Goal: Transaction & Acquisition: Obtain resource

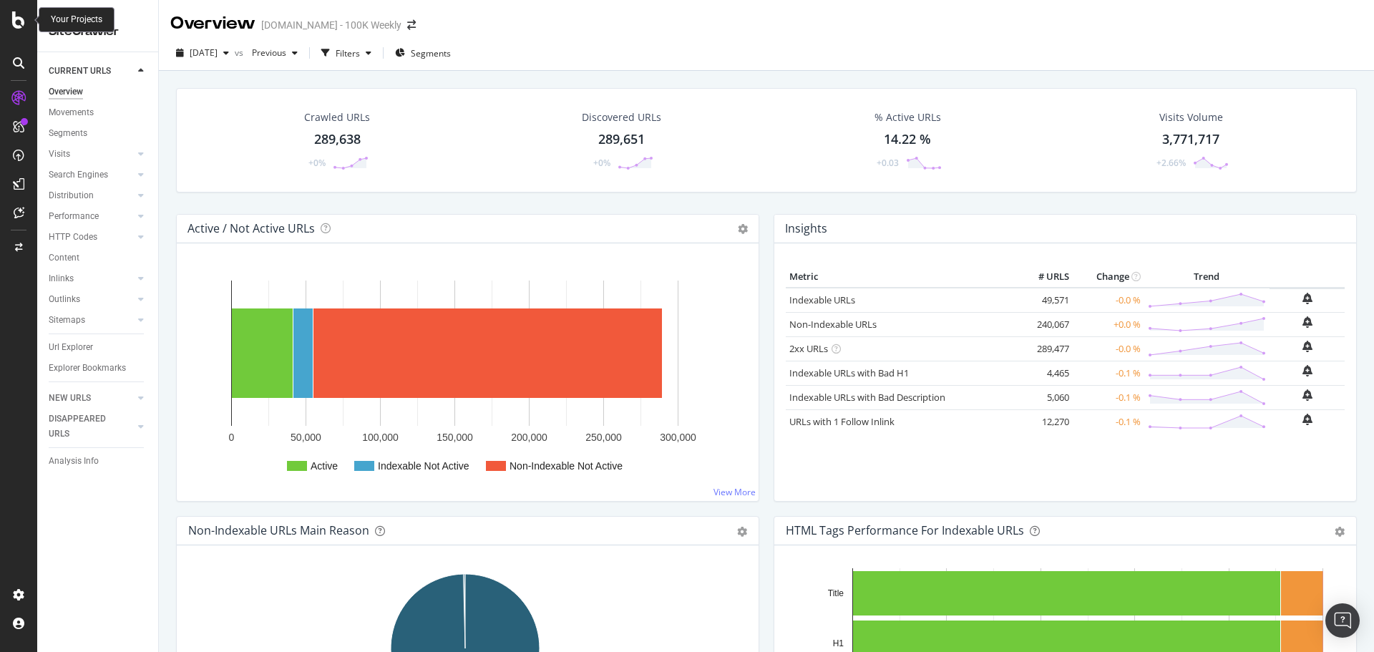
click at [22, 21] on icon at bounding box center [18, 19] width 13 height 17
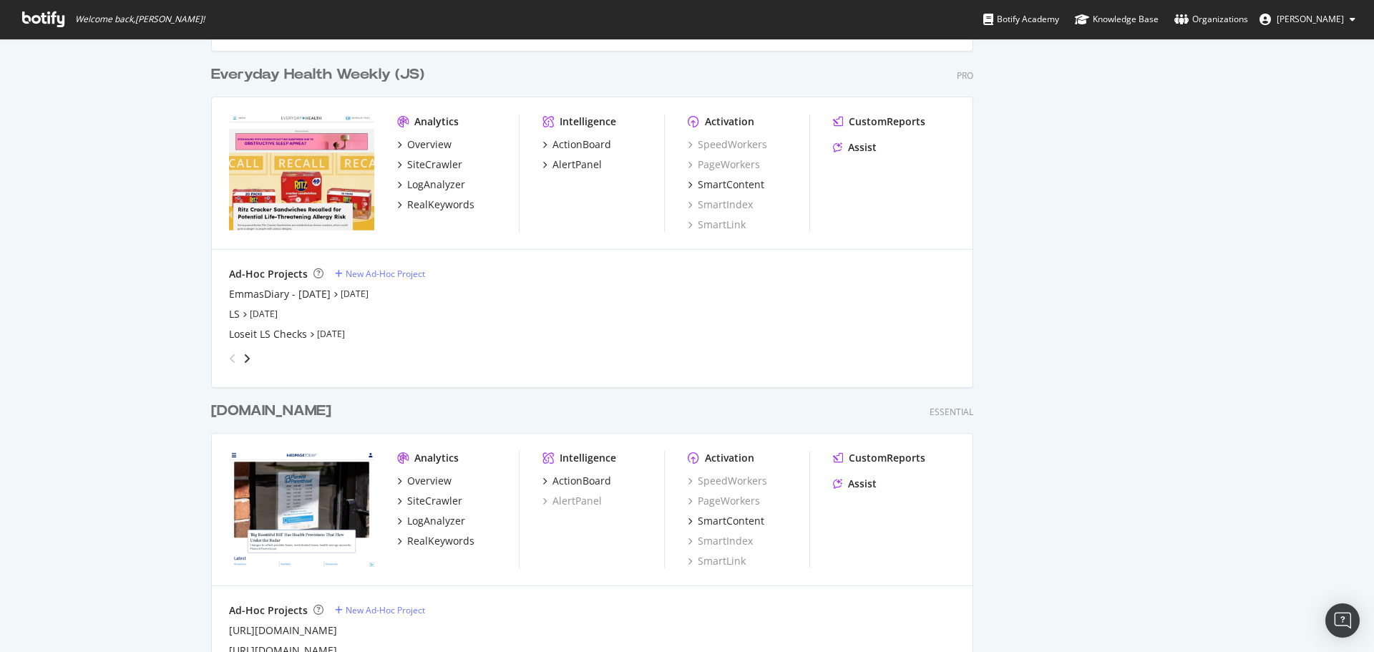
scroll to position [573, 0]
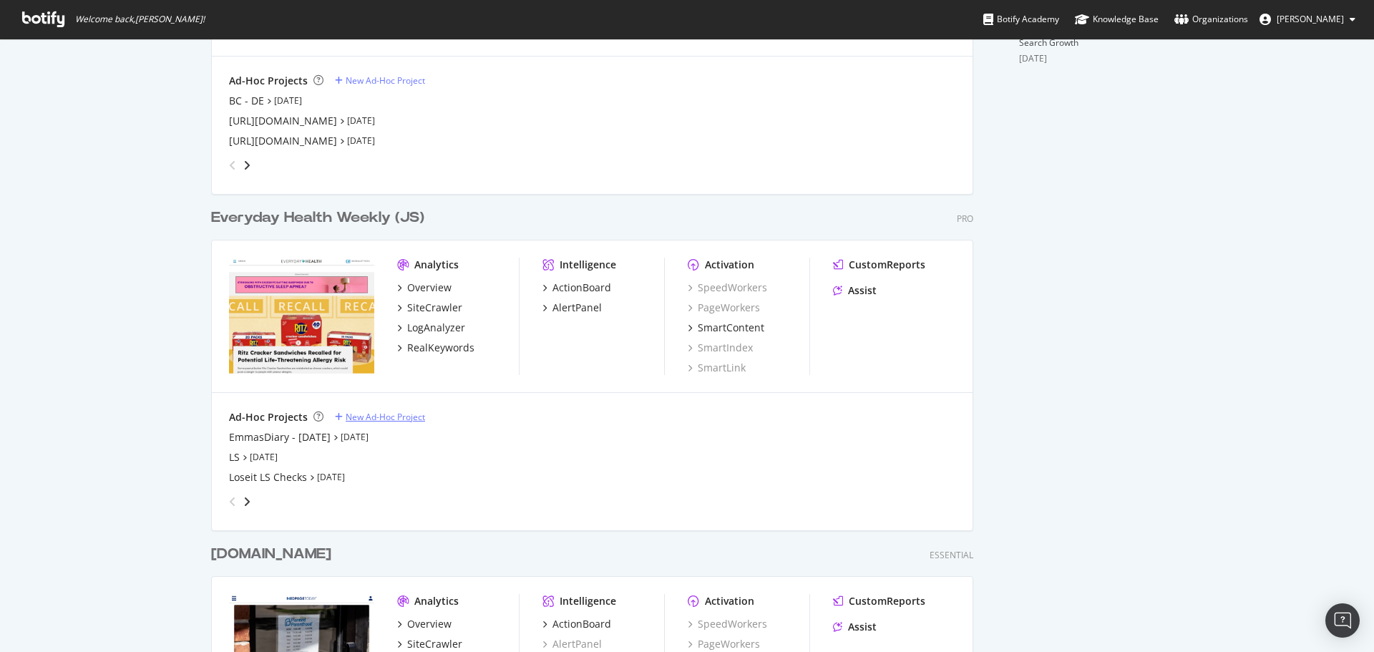
click at [366, 417] on div "New Ad-Hoc Project" at bounding box center [385, 417] width 79 height 12
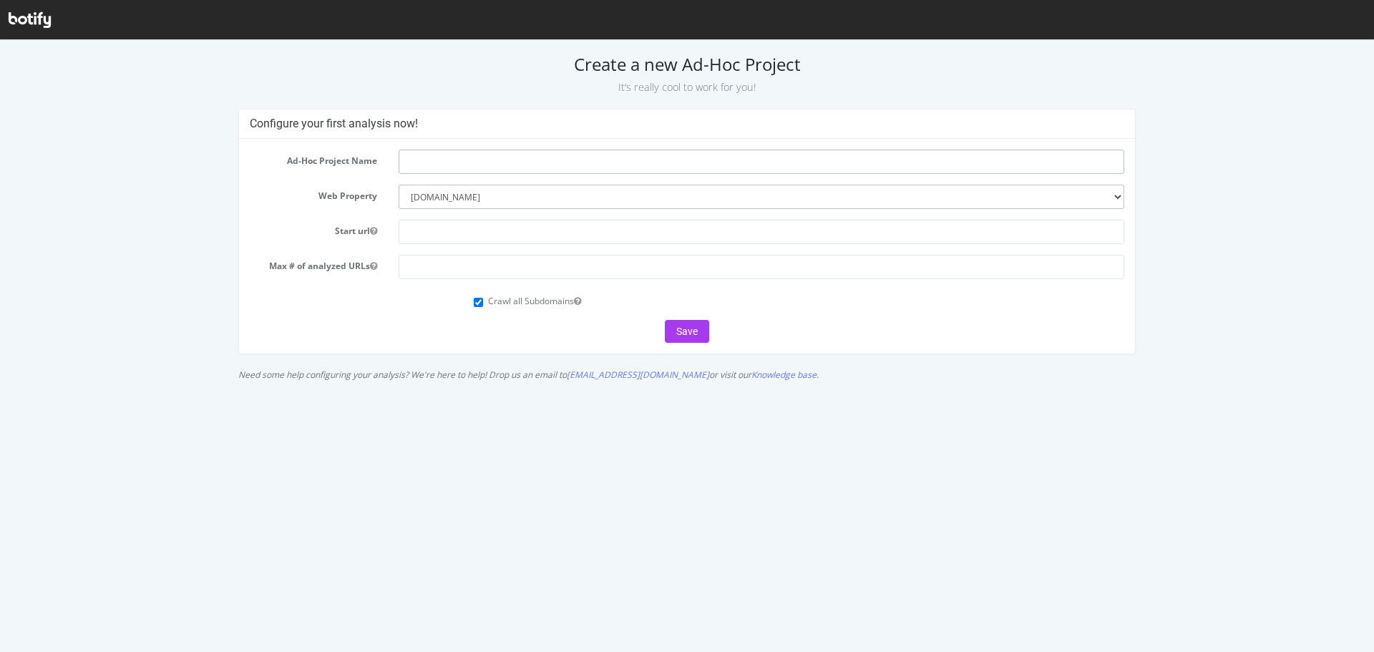
click at [485, 155] on input "text" at bounding box center [762, 162] width 726 height 24
type input "EH diagnosis"
click at [447, 239] on input "text" at bounding box center [762, 232] width 726 height 24
type input "[URL][DOMAIN_NAME]"
click at [473, 271] on input "number" at bounding box center [762, 267] width 726 height 24
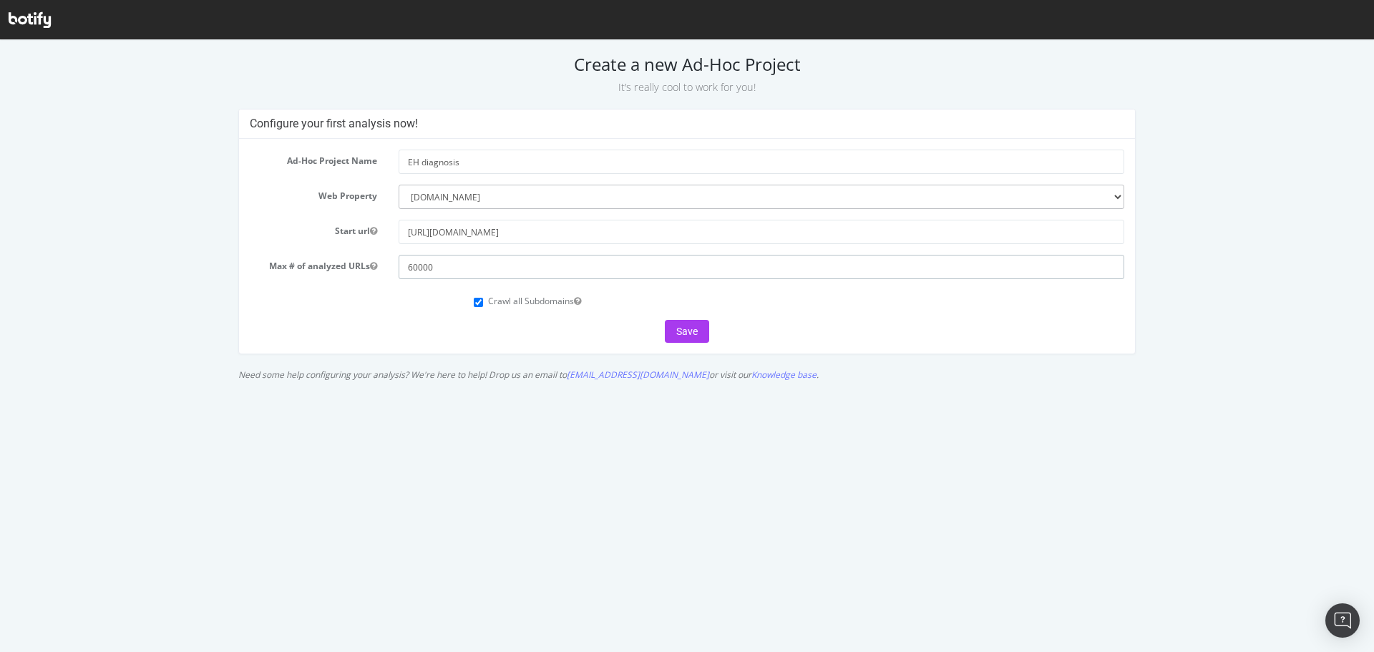
type input "60000"
click at [482, 301] on div "Crawl all Subdomains" at bounding box center [799, 299] width 651 height 19
click at [477, 307] on div "Crawl all Subdomains" at bounding box center [799, 299] width 651 height 19
click at [480, 303] on input "Crawl all Subdomains" at bounding box center [478, 302] width 9 height 9
checkbox input "false"
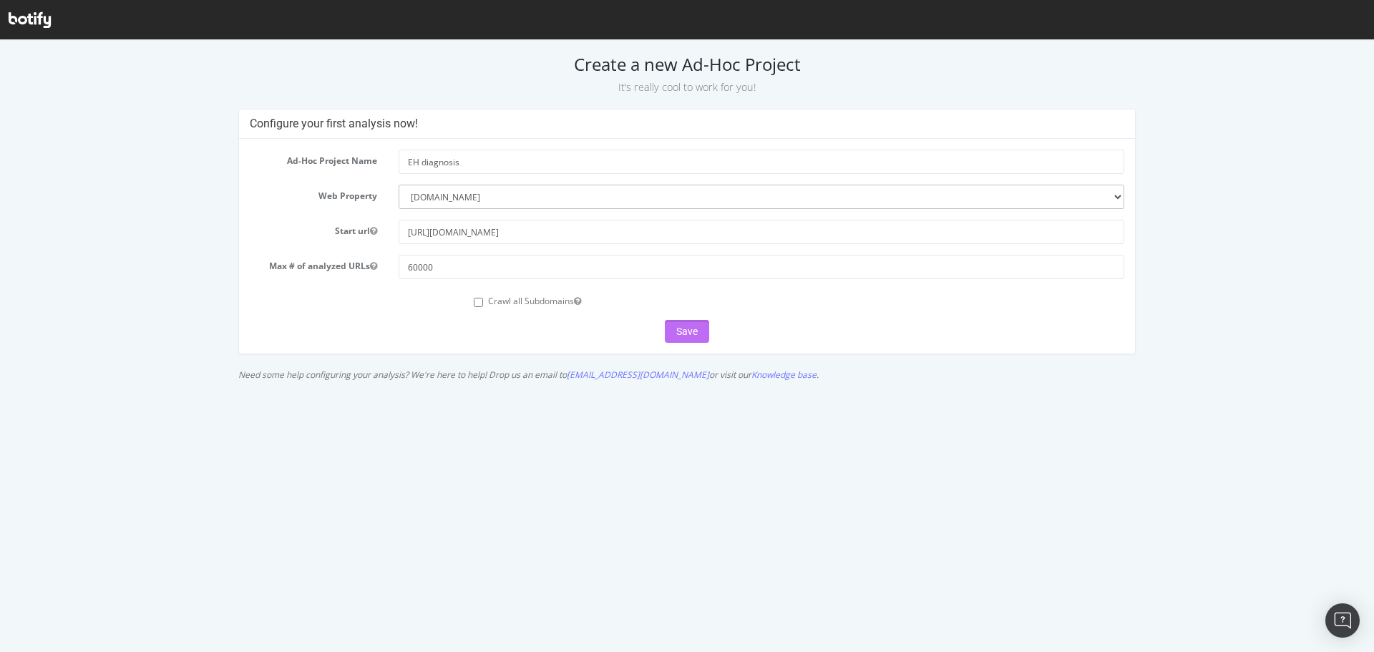
click at [693, 334] on button "Save" at bounding box center [687, 331] width 44 height 23
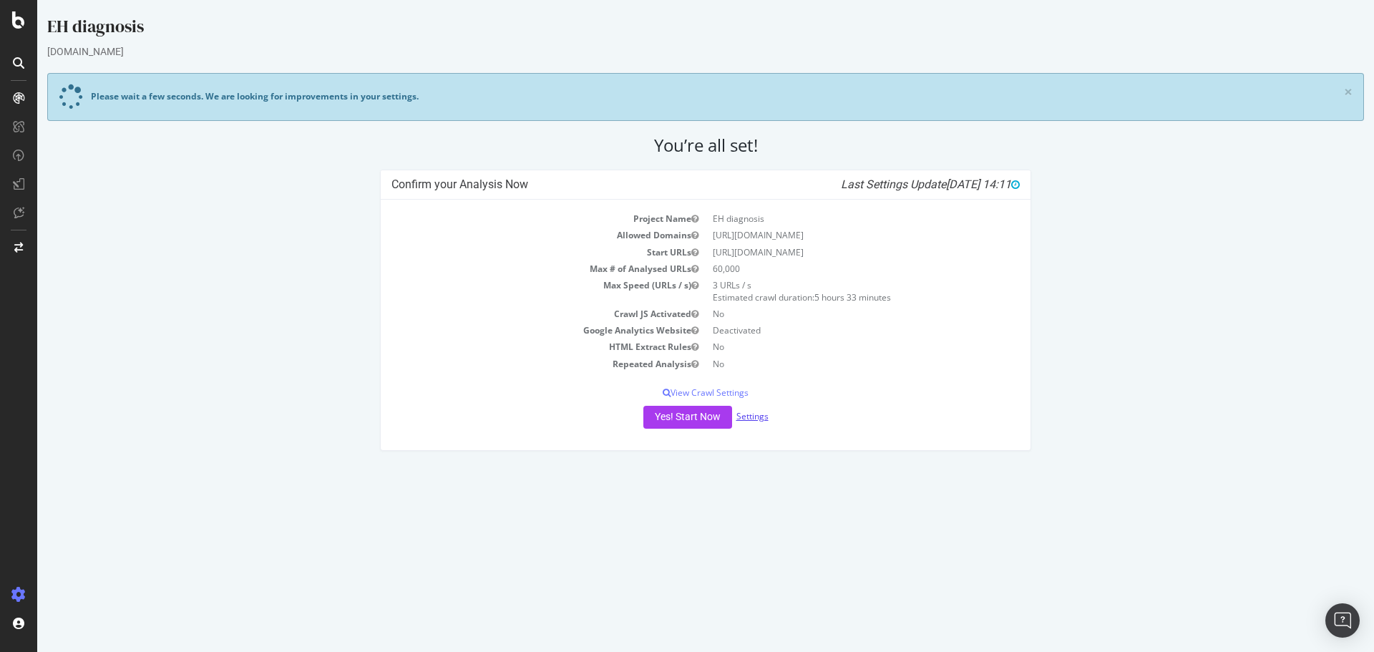
click at [755, 419] on link "Settings" at bounding box center [753, 416] width 32 height 12
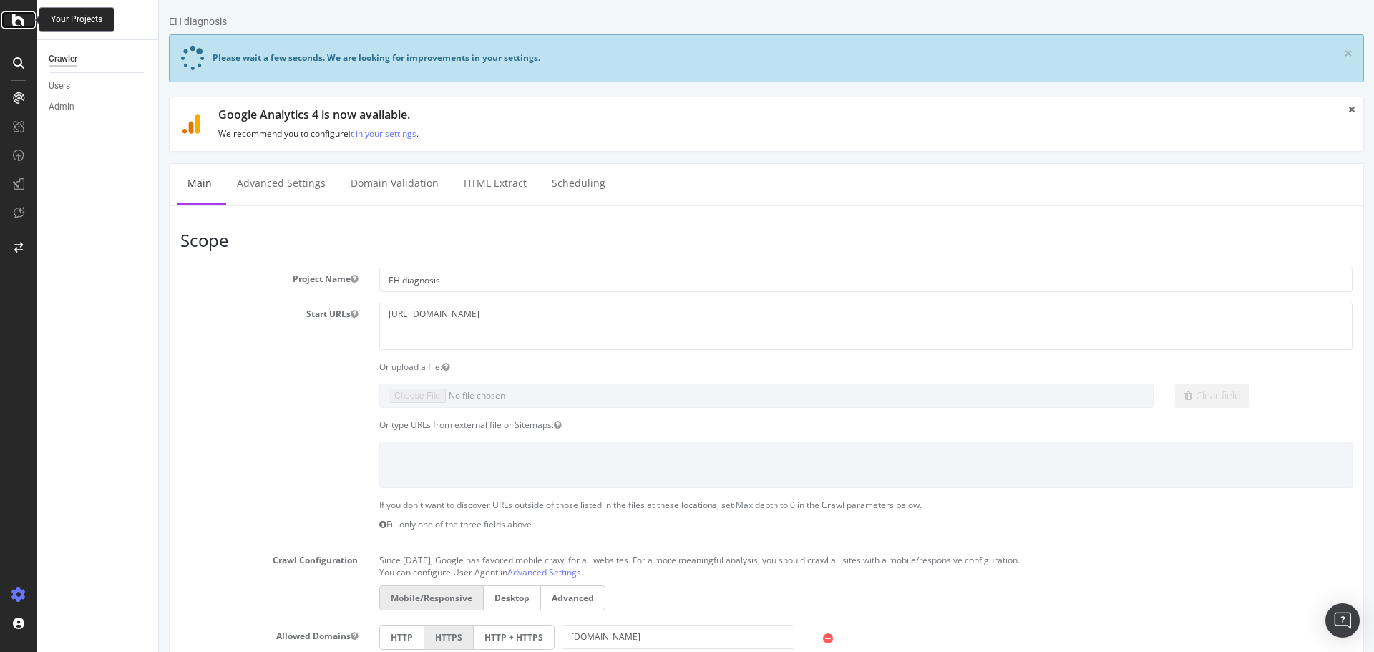
click at [22, 22] on icon at bounding box center [18, 19] width 13 height 17
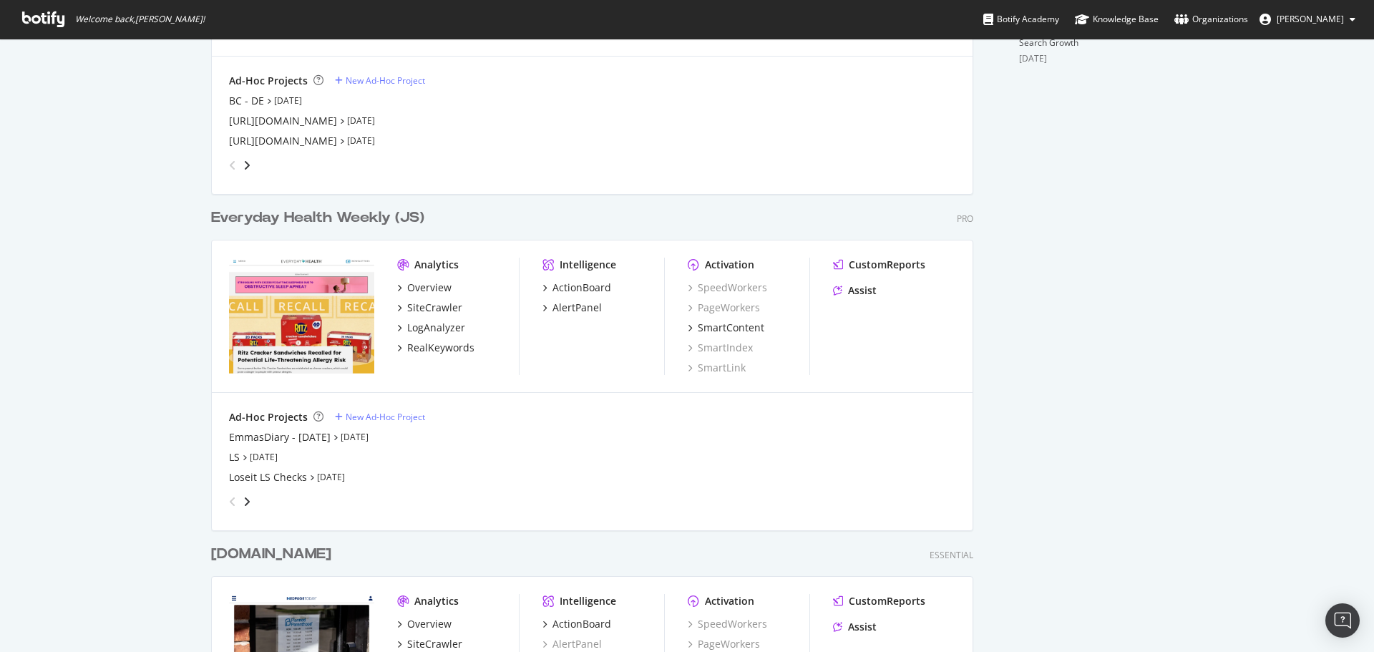
scroll to position [1779, 763]
click at [283, 217] on div "Everyday Health Weekly (JS)" at bounding box center [317, 218] width 213 height 21
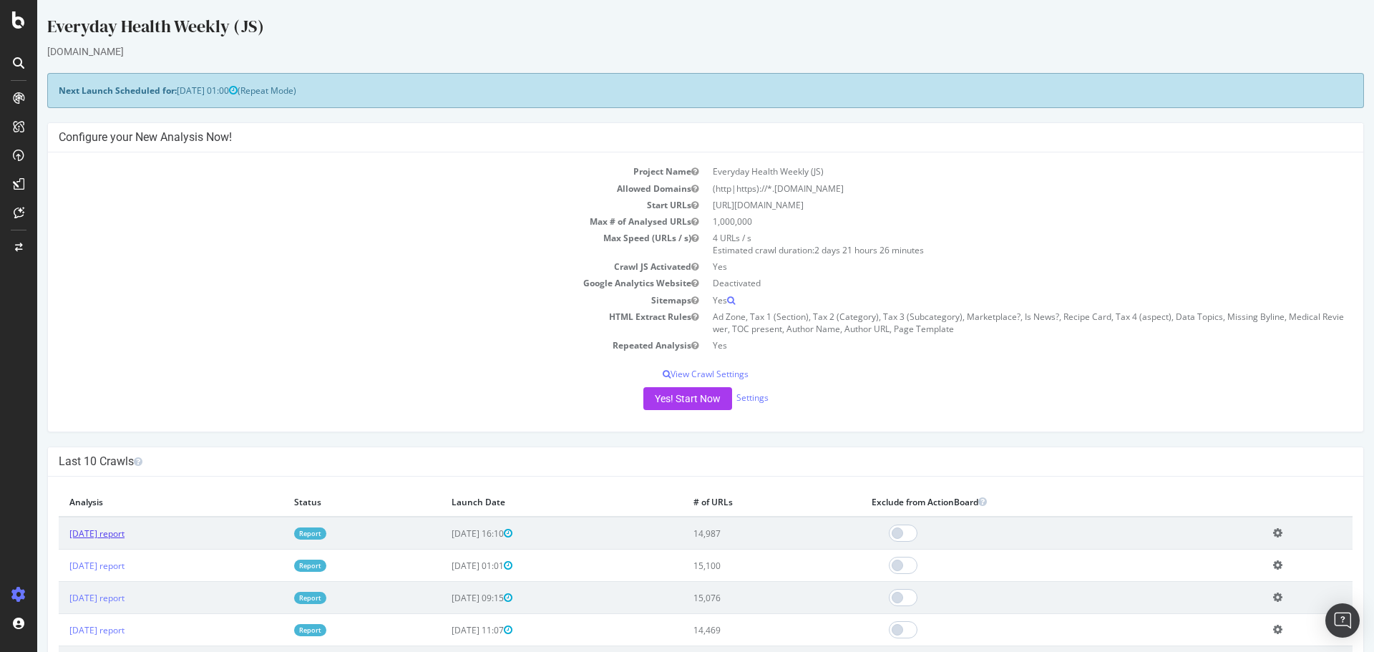
click at [110, 535] on link "[DATE] report" at bounding box center [96, 534] width 55 height 12
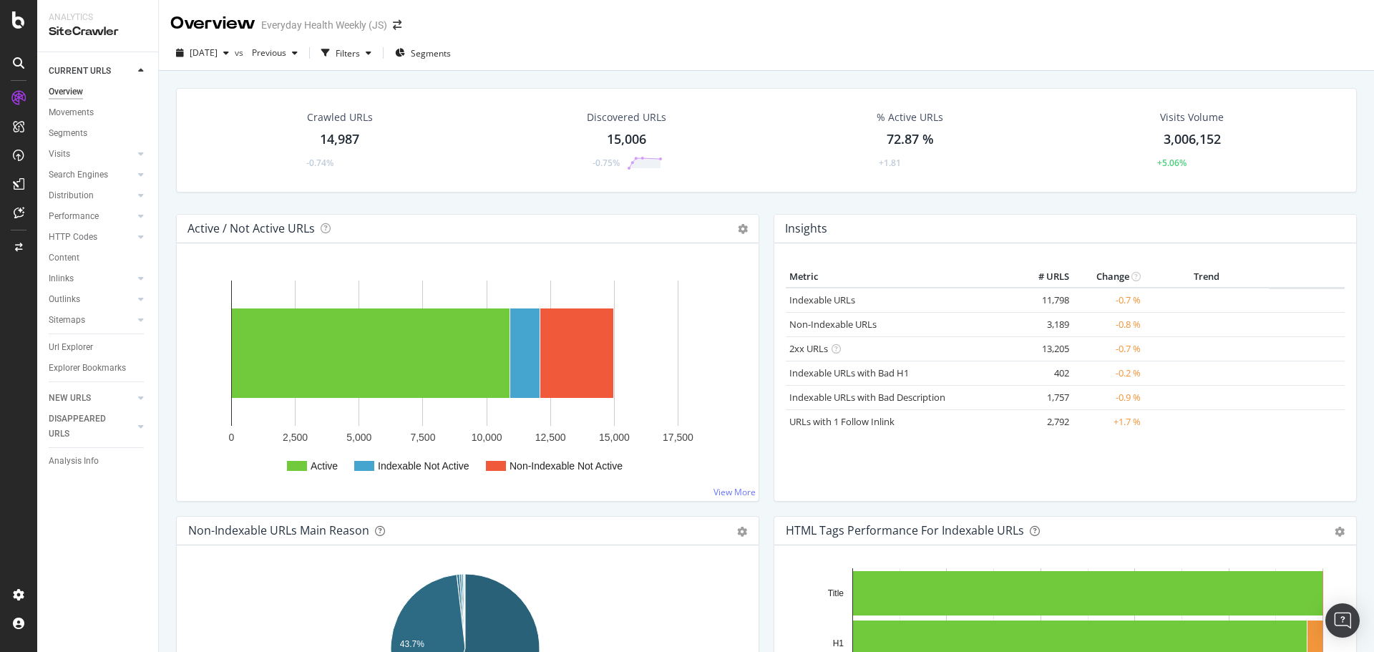
click at [626, 130] on div "Discovered URLs 15,006 -0.75%" at bounding box center [627, 140] width 108 height 74
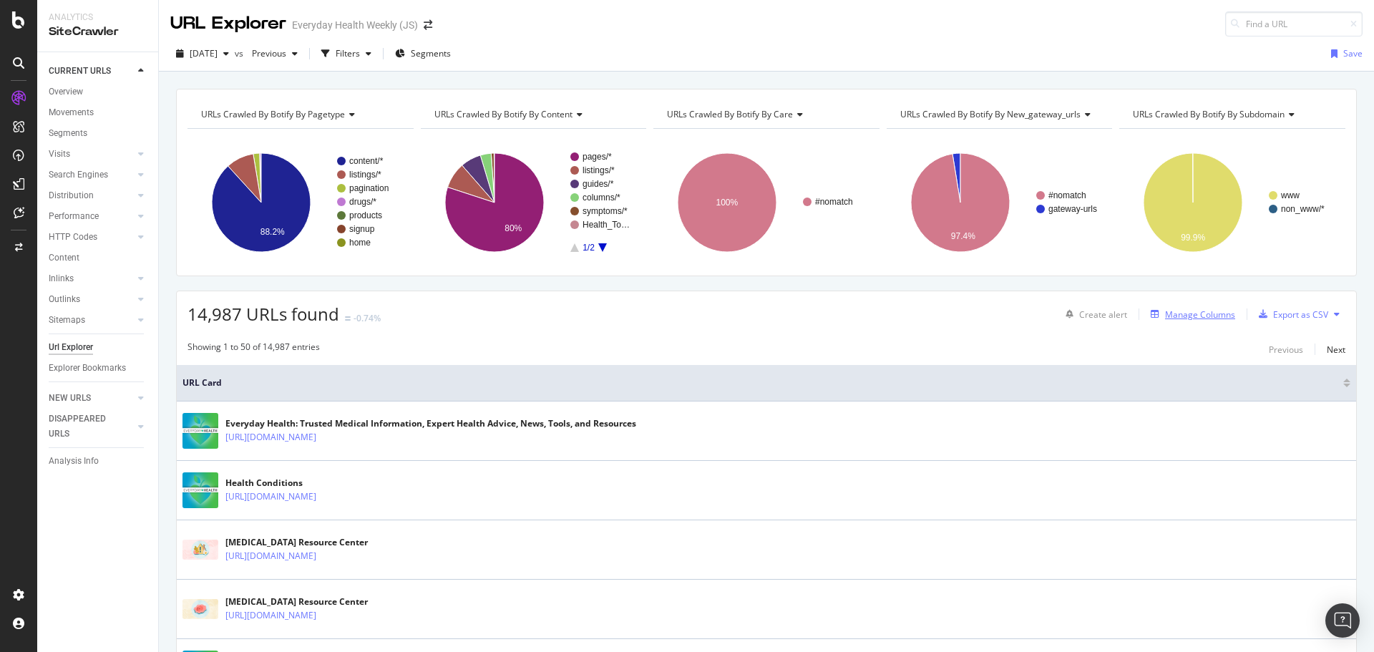
click at [1195, 319] on div "Manage Columns" at bounding box center [1200, 315] width 70 height 12
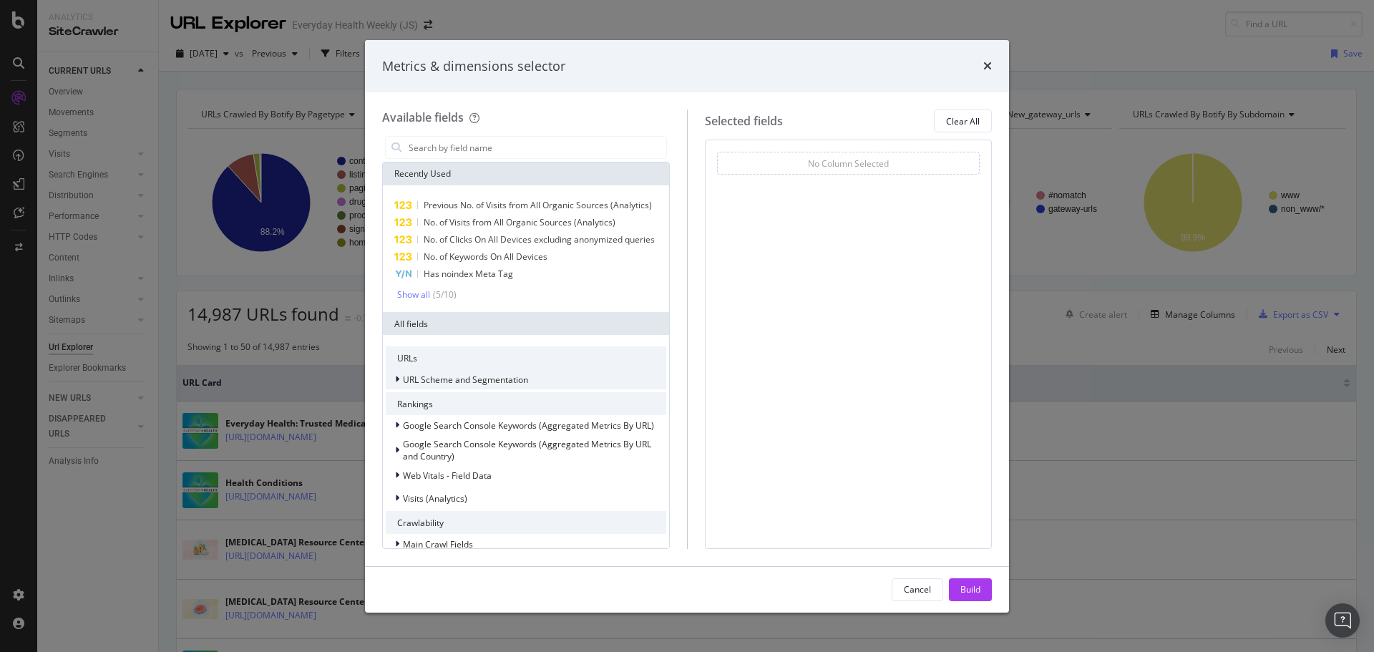
click at [450, 386] on span "URL Scheme and Segmentation" at bounding box center [465, 380] width 125 height 12
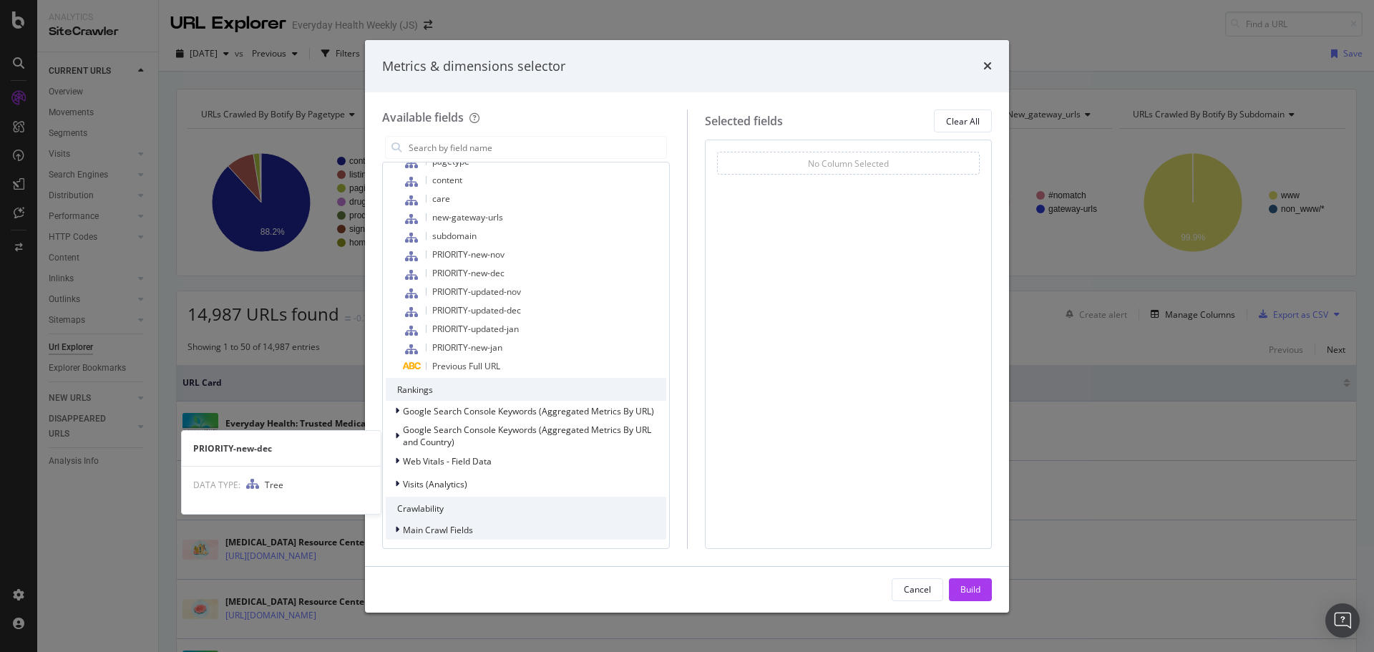
scroll to position [644, 0]
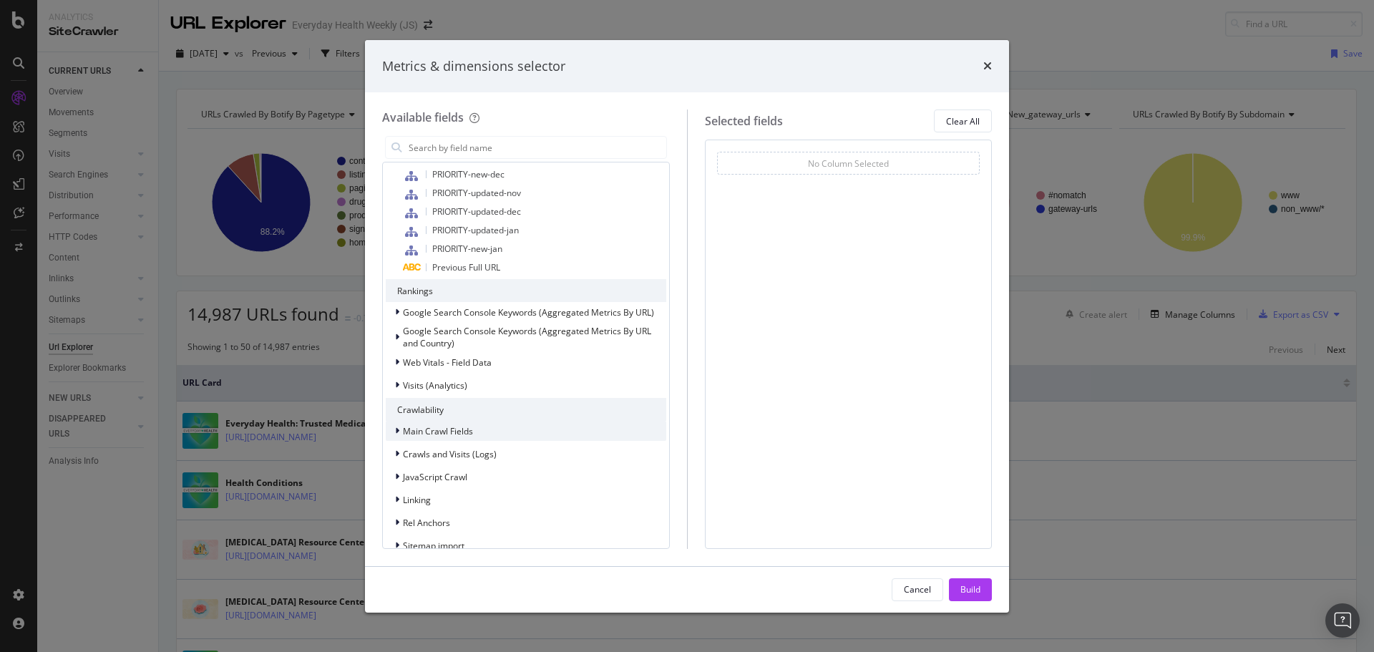
click at [449, 437] on span "Main Crawl Fields" at bounding box center [438, 431] width 70 height 12
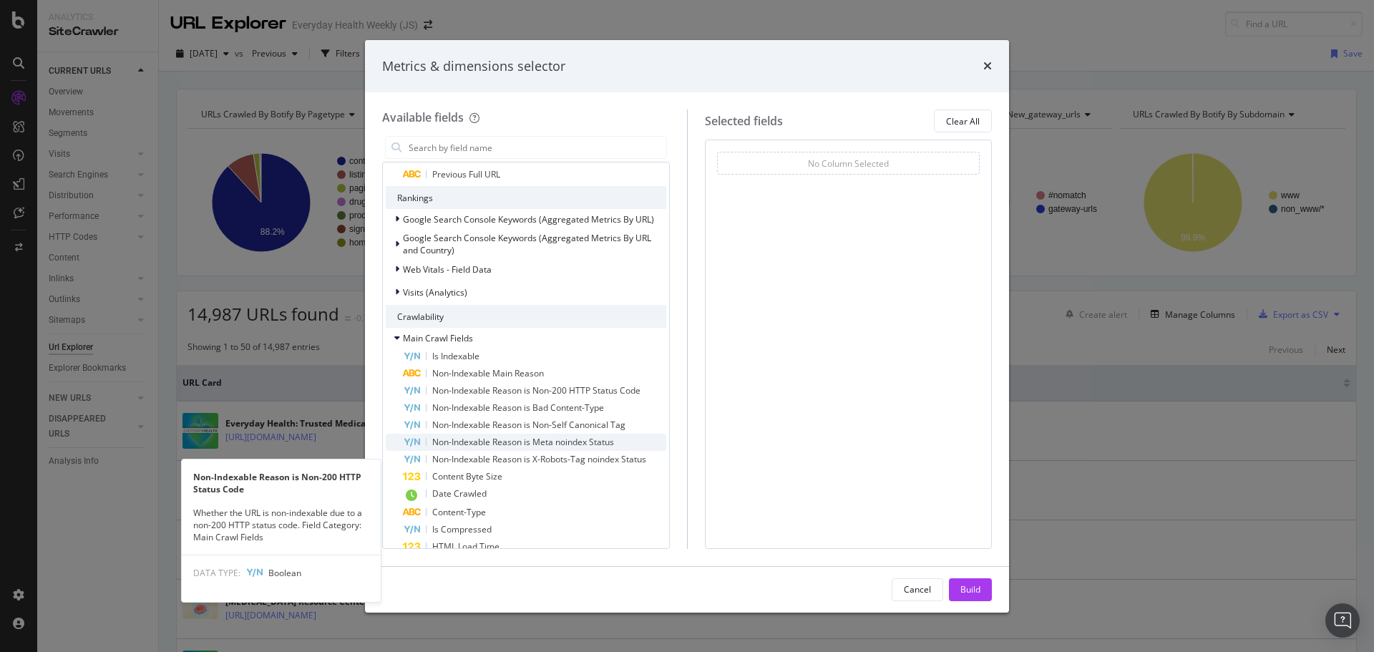
scroll to position [787, 0]
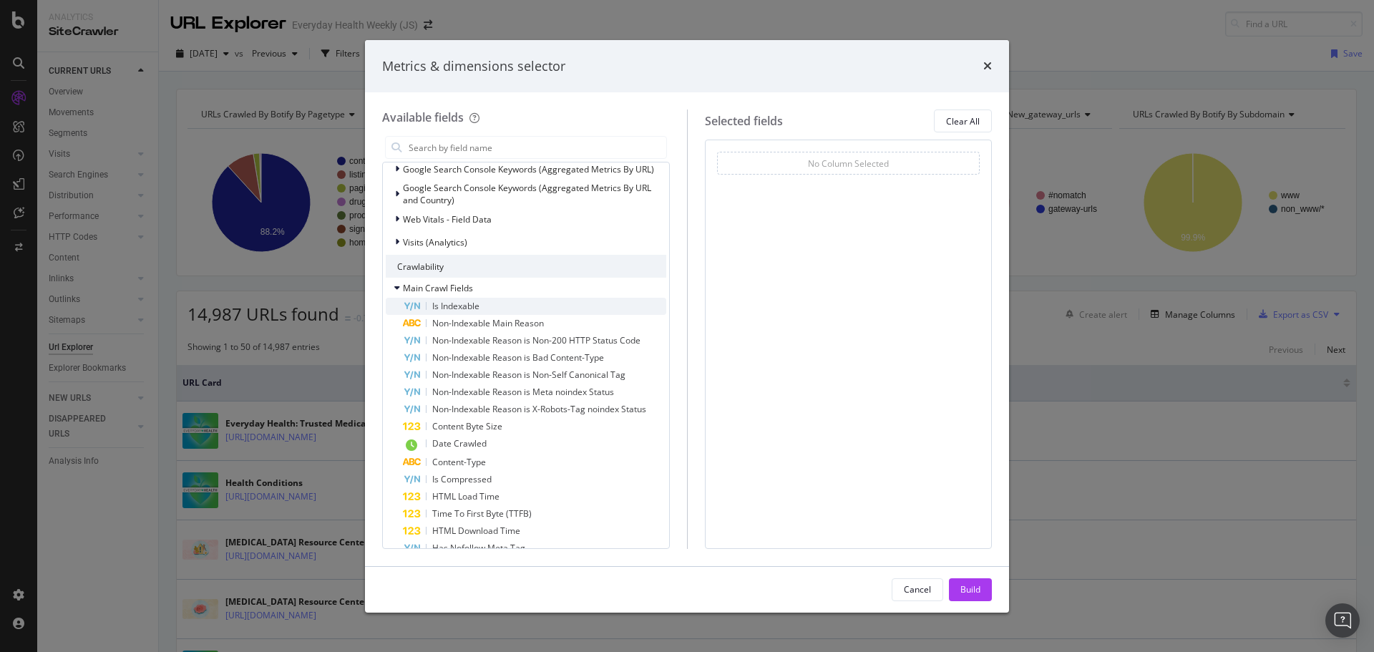
click at [468, 312] on span "Is Indexable" at bounding box center [455, 306] width 47 height 12
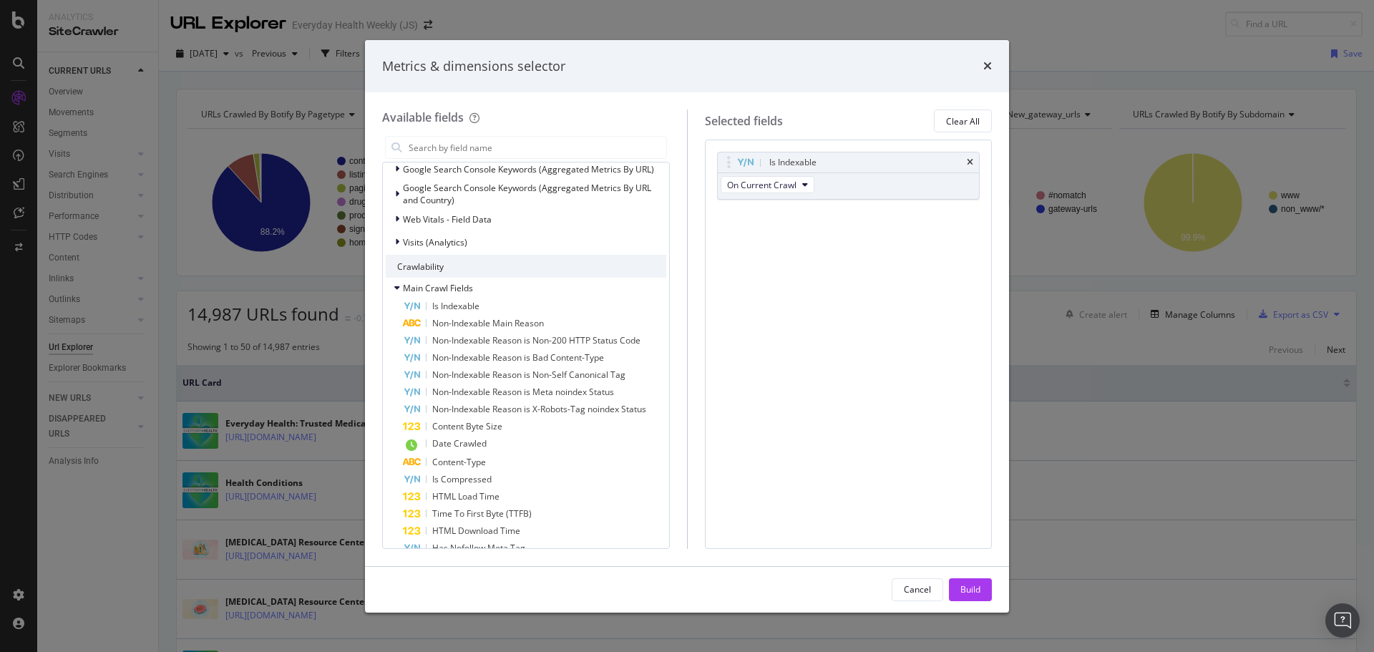
click at [976, 588] on div "Build" at bounding box center [971, 589] width 20 height 12
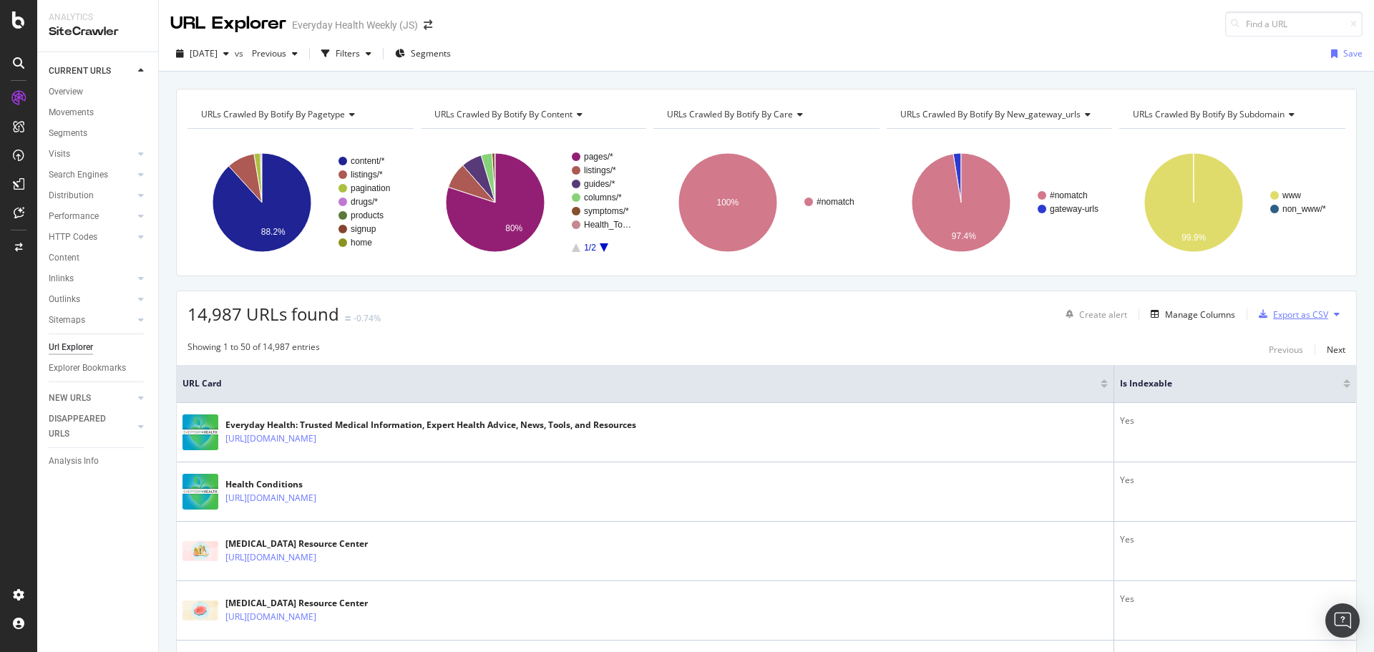
click at [1303, 315] on div "Export as CSV" at bounding box center [1300, 315] width 55 height 12
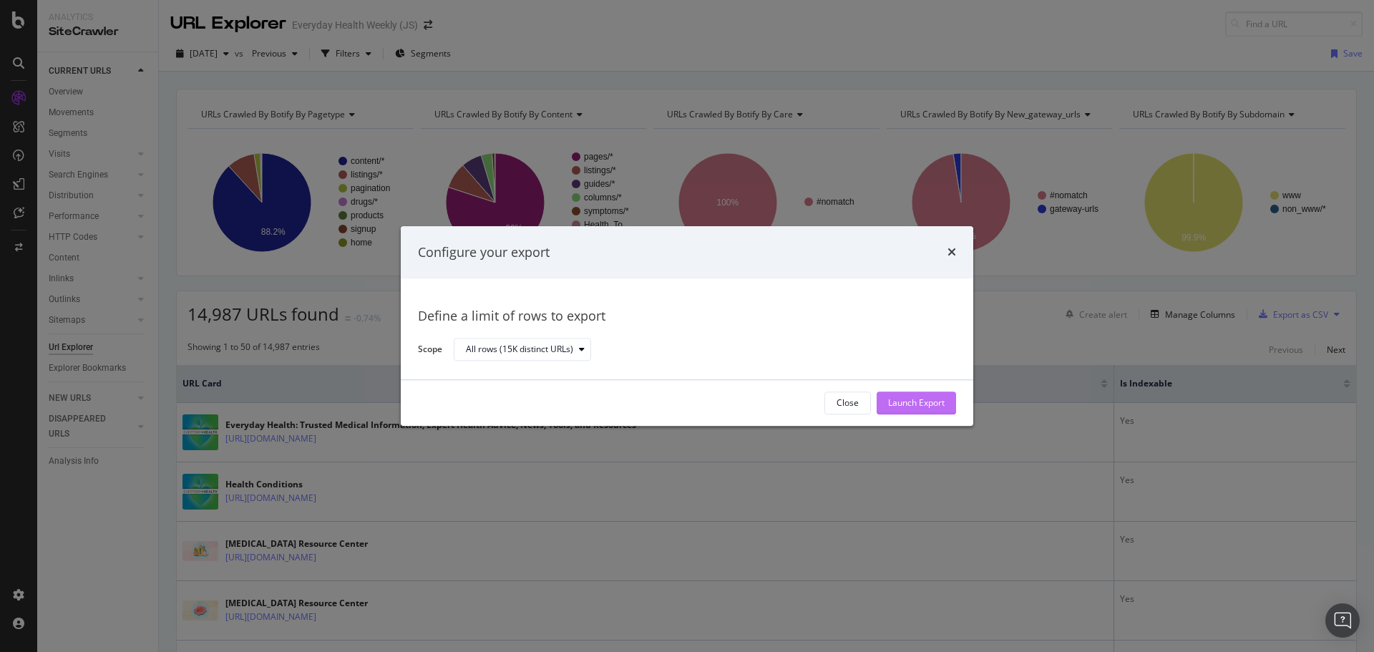
click at [907, 399] on div "Launch Export" at bounding box center [916, 403] width 57 height 12
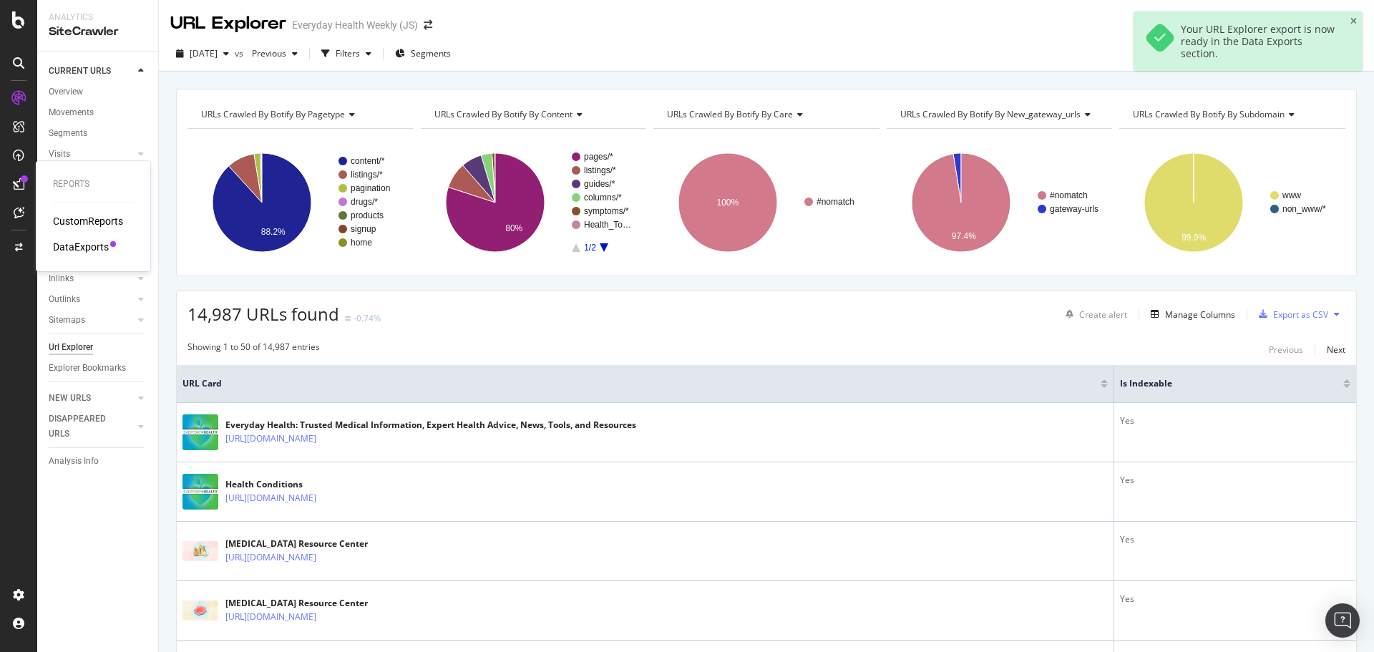
click at [67, 241] on div "DataExports" at bounding box center [81, 247] width 56 height 14
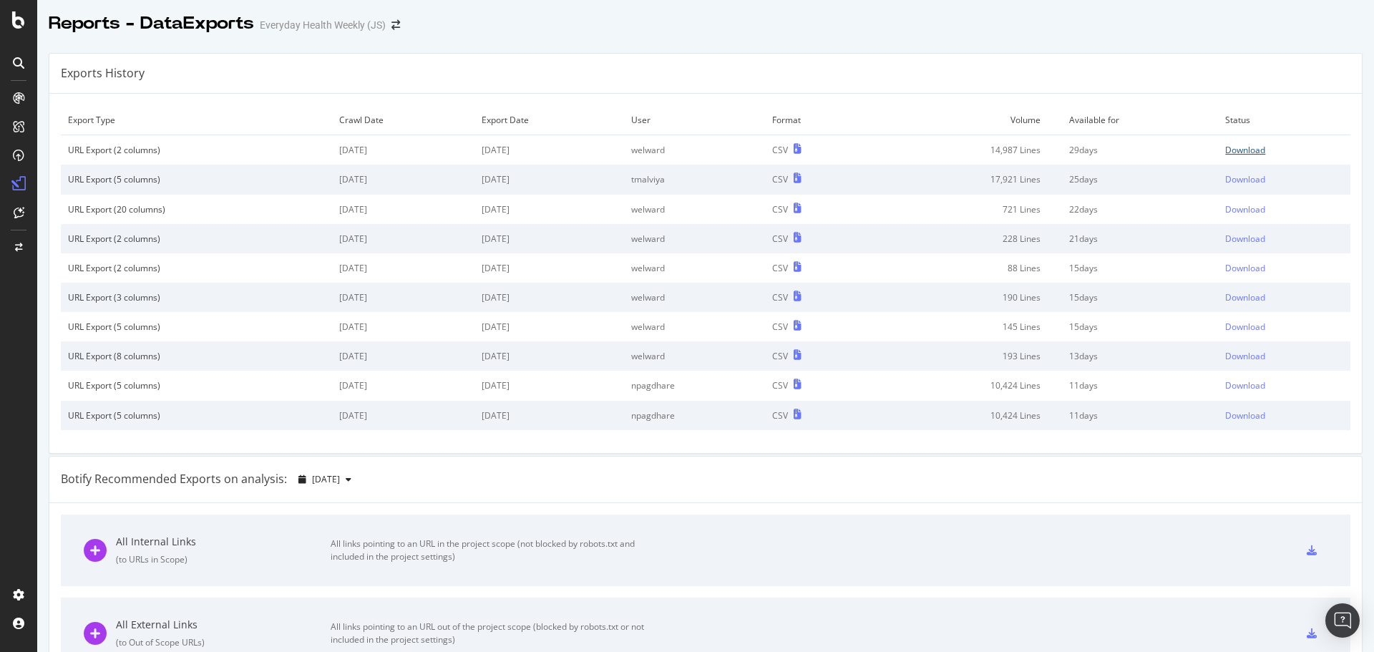
click at [1228, 155] on div "Download" at bounding box center [1245, 150] width 40 height 12
click at [1228, 152] on div "Download" at bounding box center [1245, 150] width 40 height 12
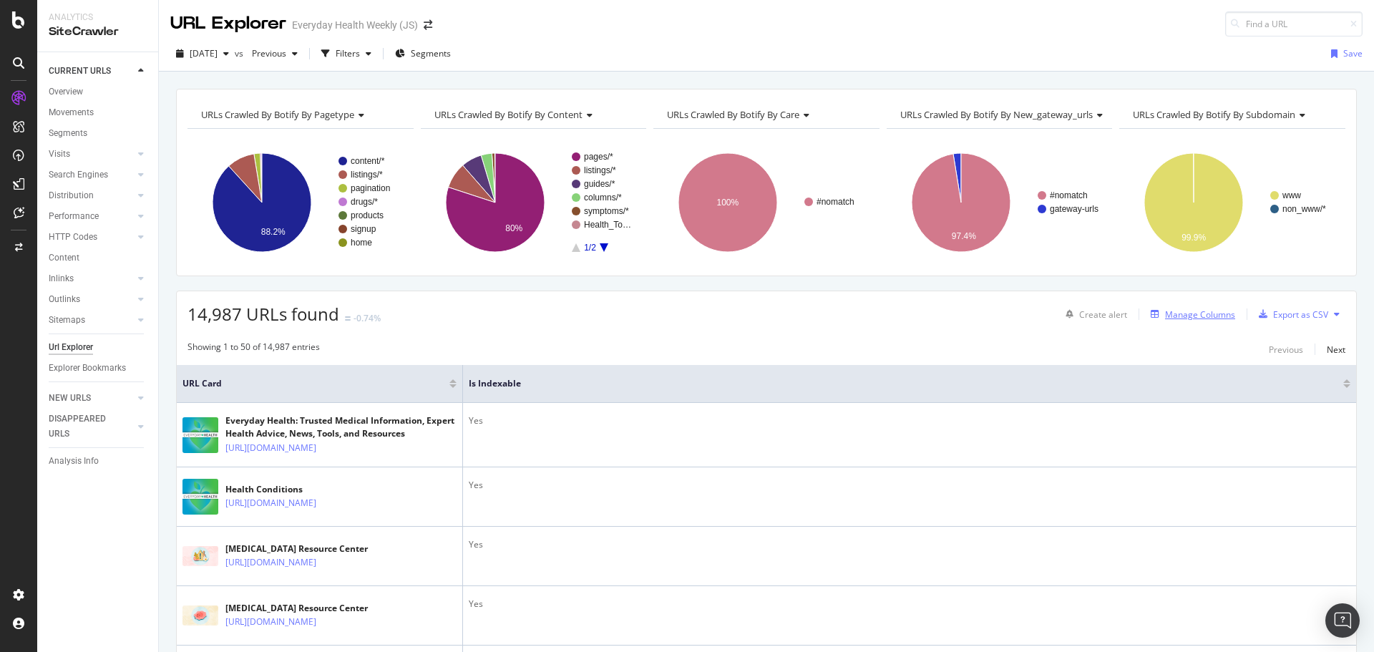
click at [1196, 314] on div "Manage Columns" at bounding box center [1200, 315] width 70 height 12
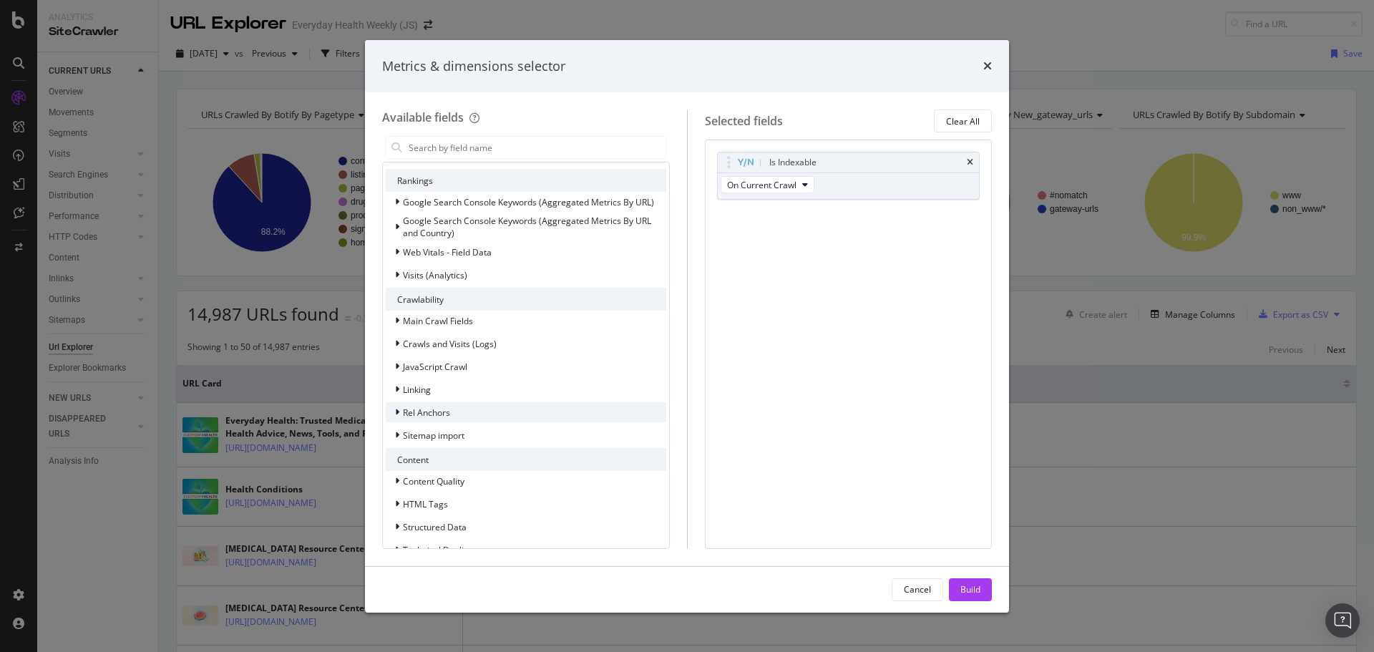
scroll to position [286, 0]
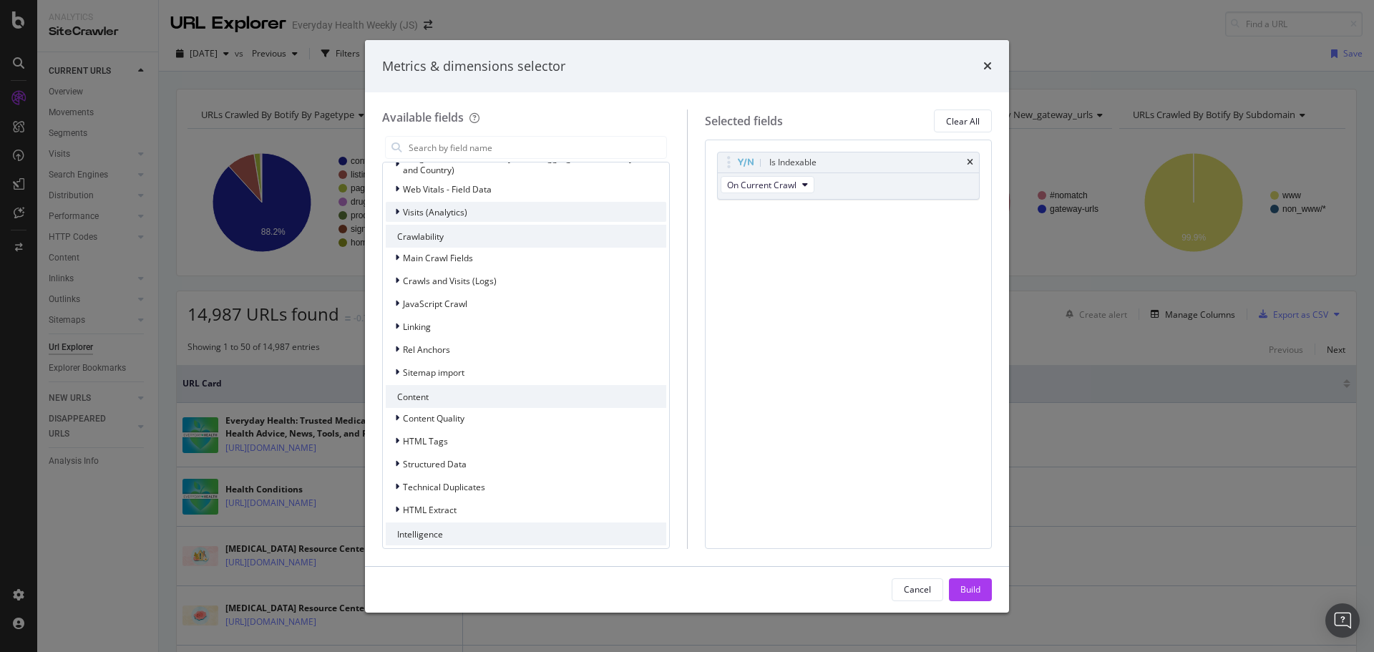
click at [430, 218] on span "Visits (Analytics)" at bounding box center [435, 212] width 64 height 12
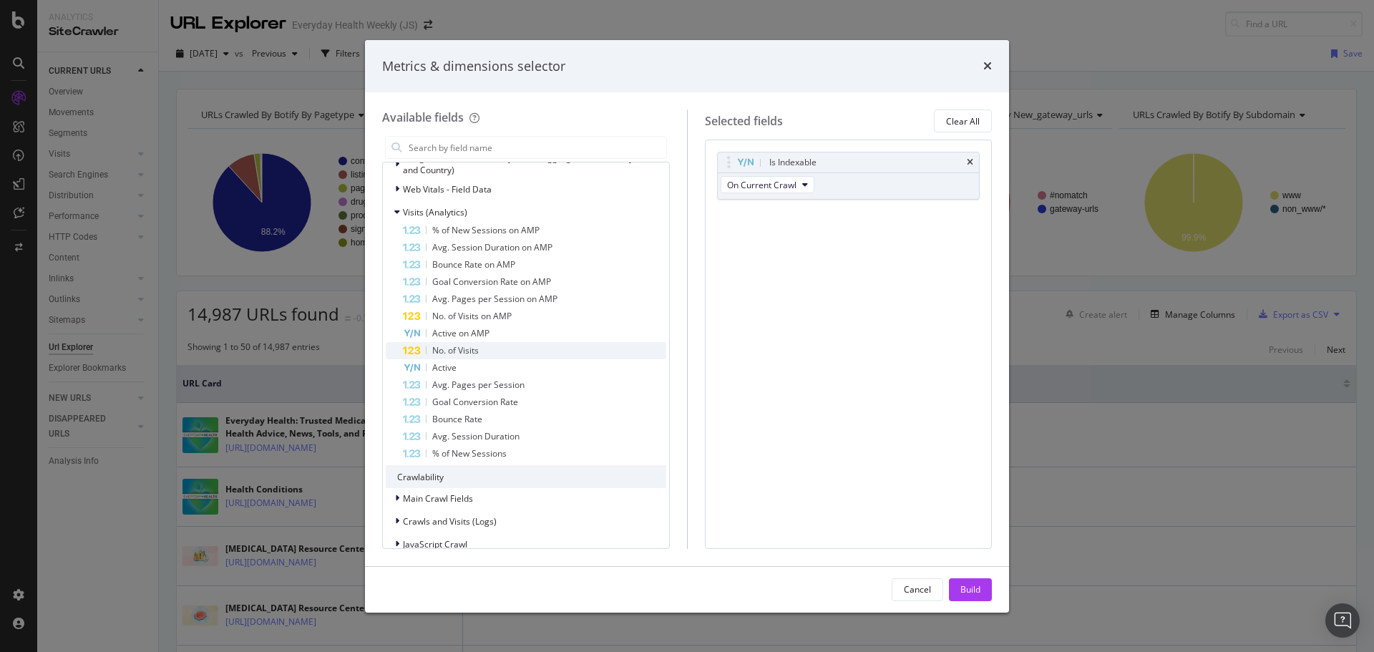
click at [463, 356] on span "No. of Visits" at bounding box center [455, 350] width 47 height 12
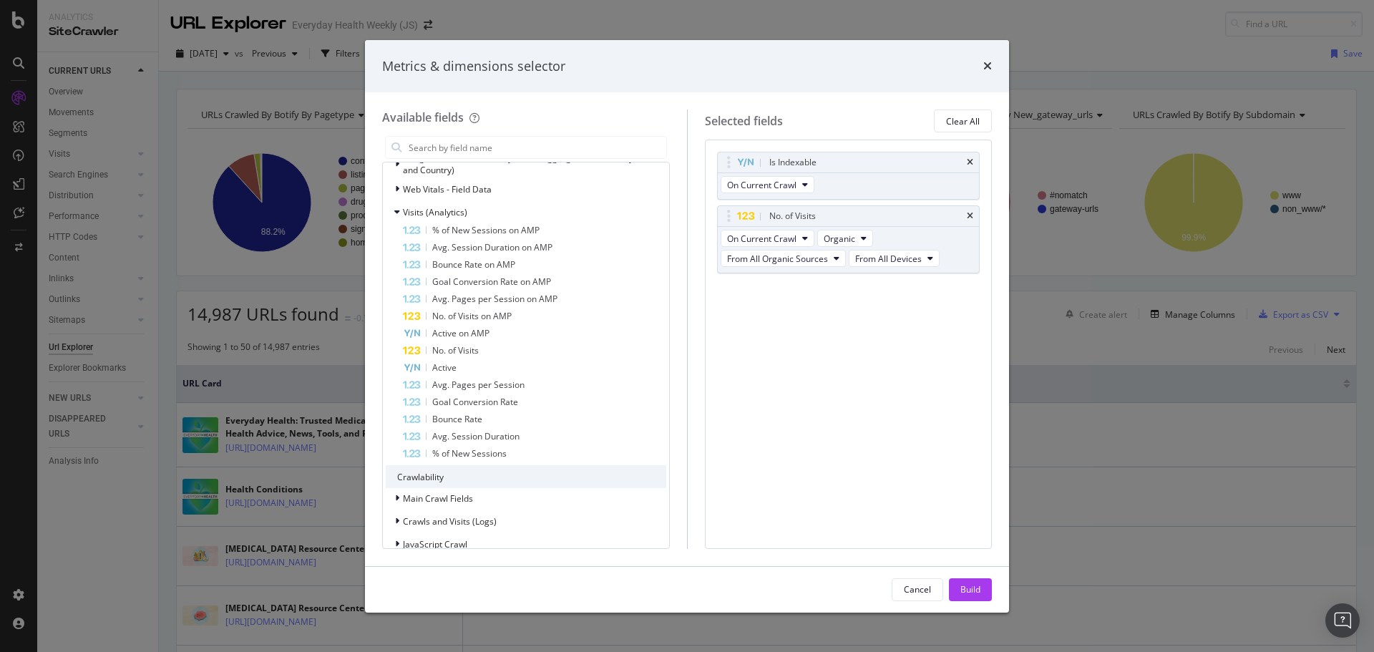
drag, startPoint x: 967, startPoint y: 588, endPoint x: 976, endPoint y: 593, distance: 9.6
click at [968, 591] on div "Build" at bounding box center [971, 589] width 20 height 12
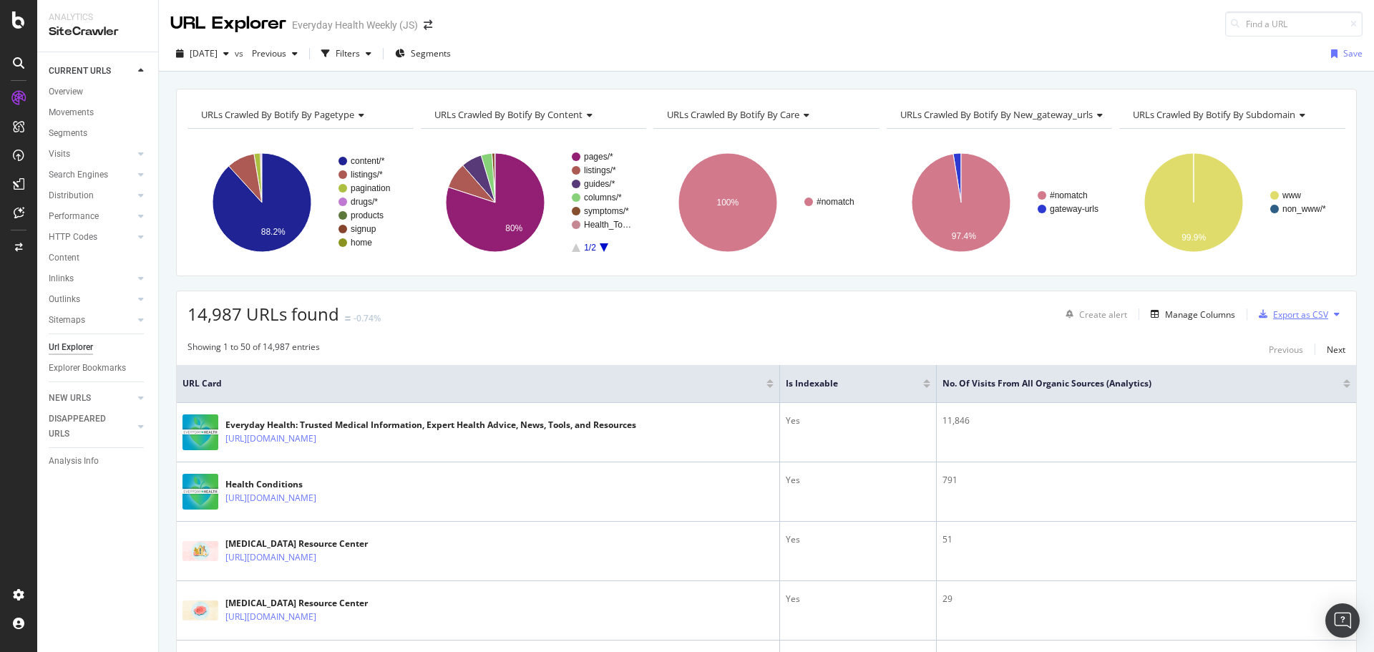
click at [1303, 316] on div "Export as CSV" at bounding box center [1300, 315] width 55 height 12
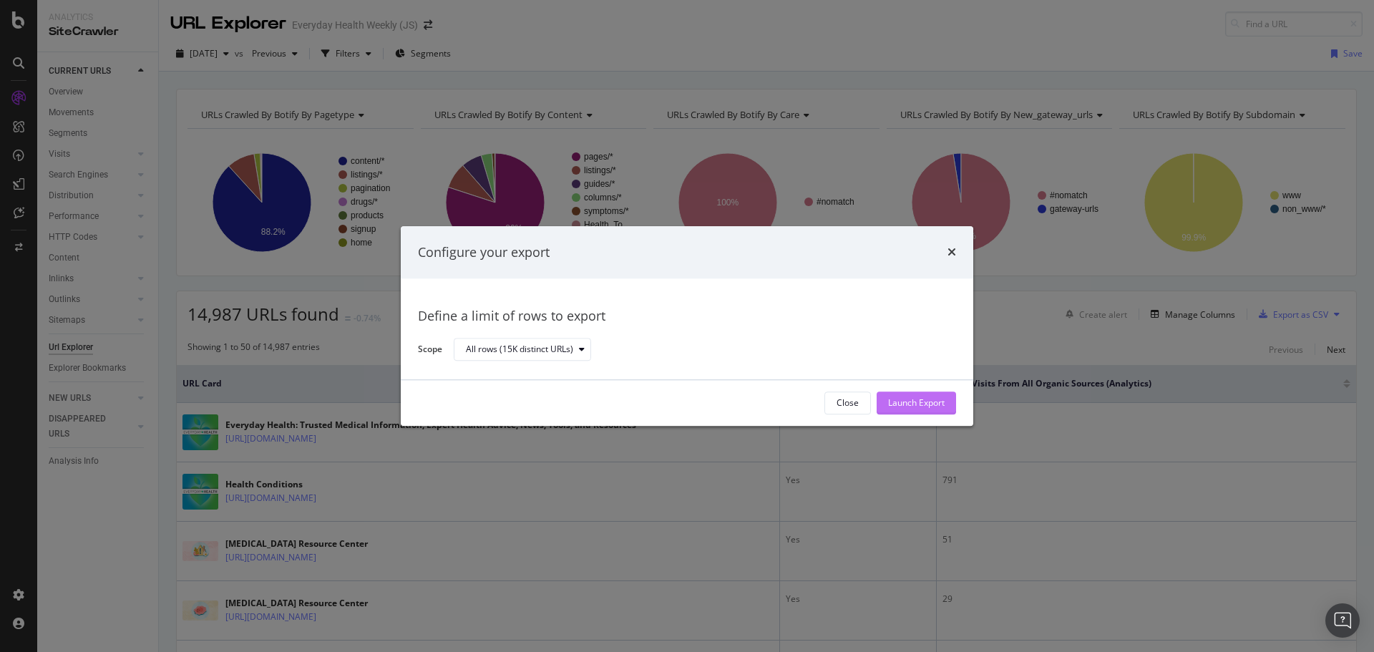
click at [903, 407] on div "Launch Export" at bounding box center [916, 403] width 57 height 12
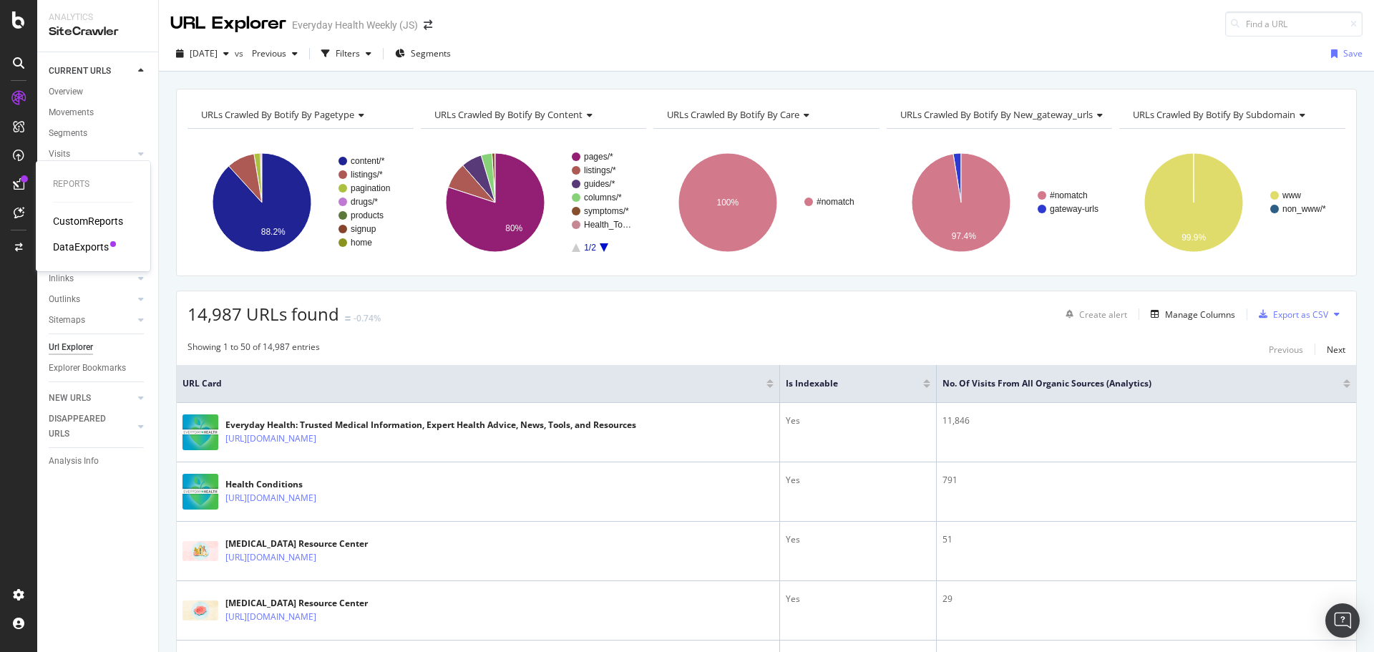
click at [67, 246] on div "DataExports" at bounding box center [81, 247] width 56 height 14
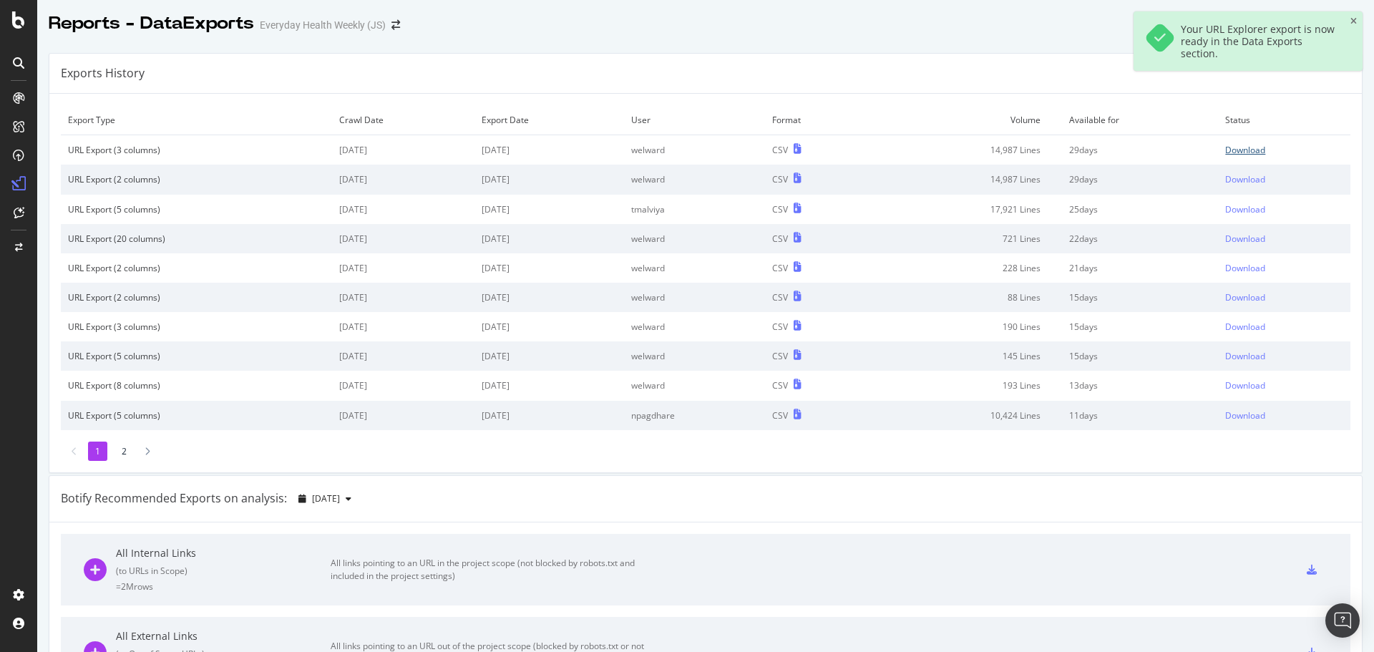
click at [1251, 150] on div "Download" at bounding box center [1245, 150] width 40 height 12
